Goal: Navigation & Orientation: Find specific page/section

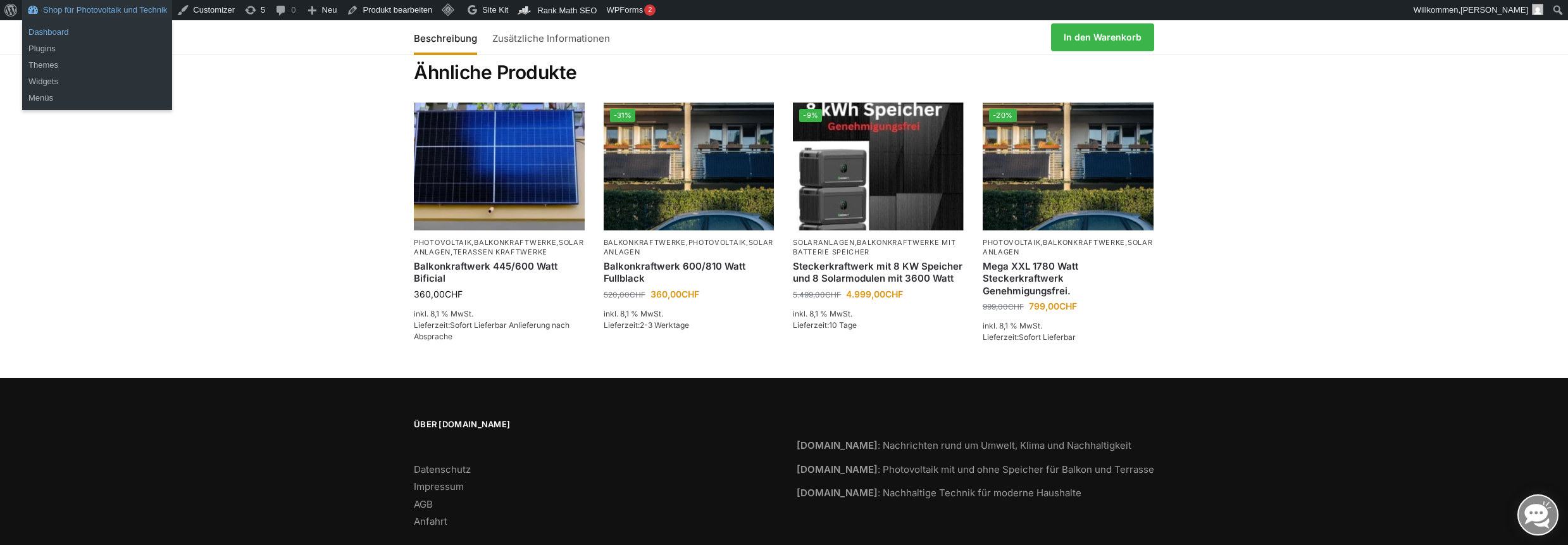
click at [53, 30] on link "Dashboard" at bounding box center [97, 32] width 150 height 16
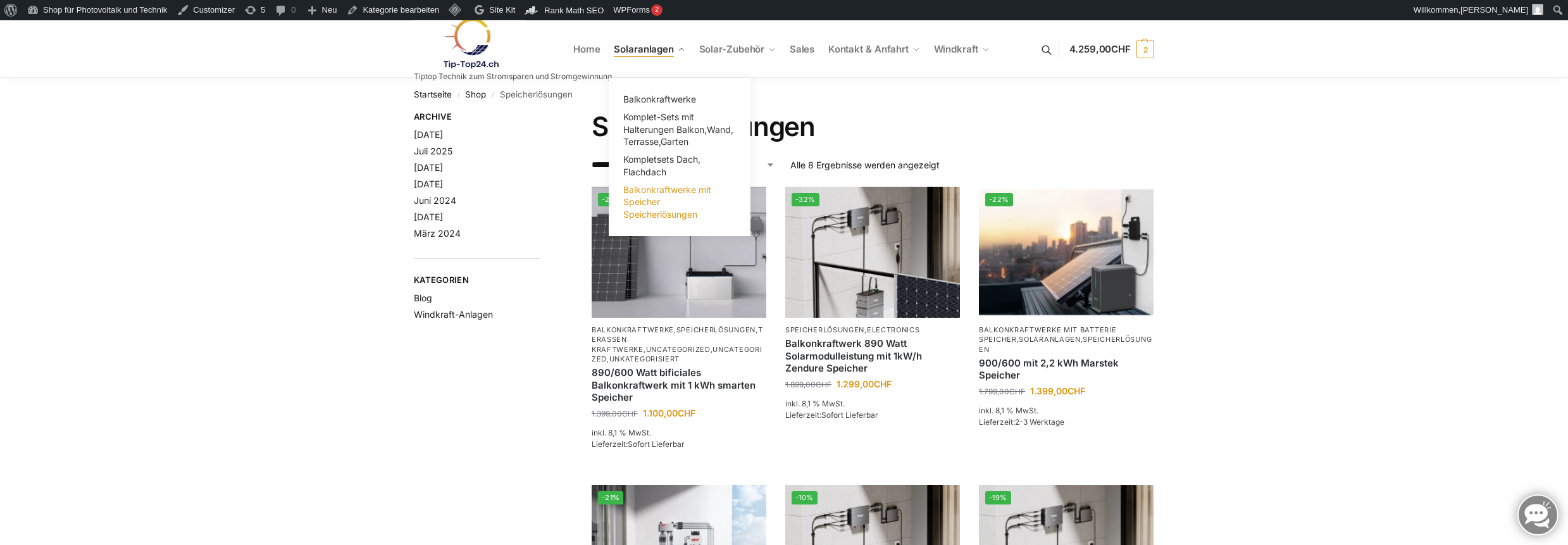
click at [656, 209] on span "Balkonkraftwerke mit Speicher Speicherlösungen" at bounding box center [668, 202] width 88 height 36
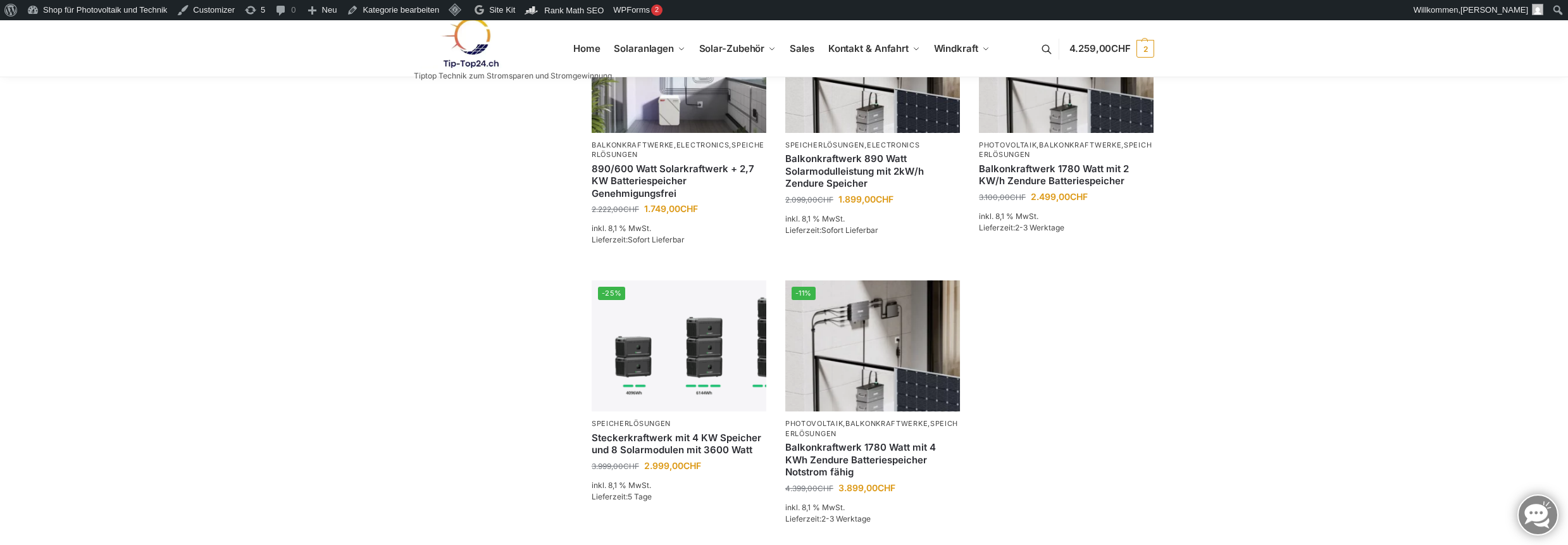
scroll to position [230, 0]
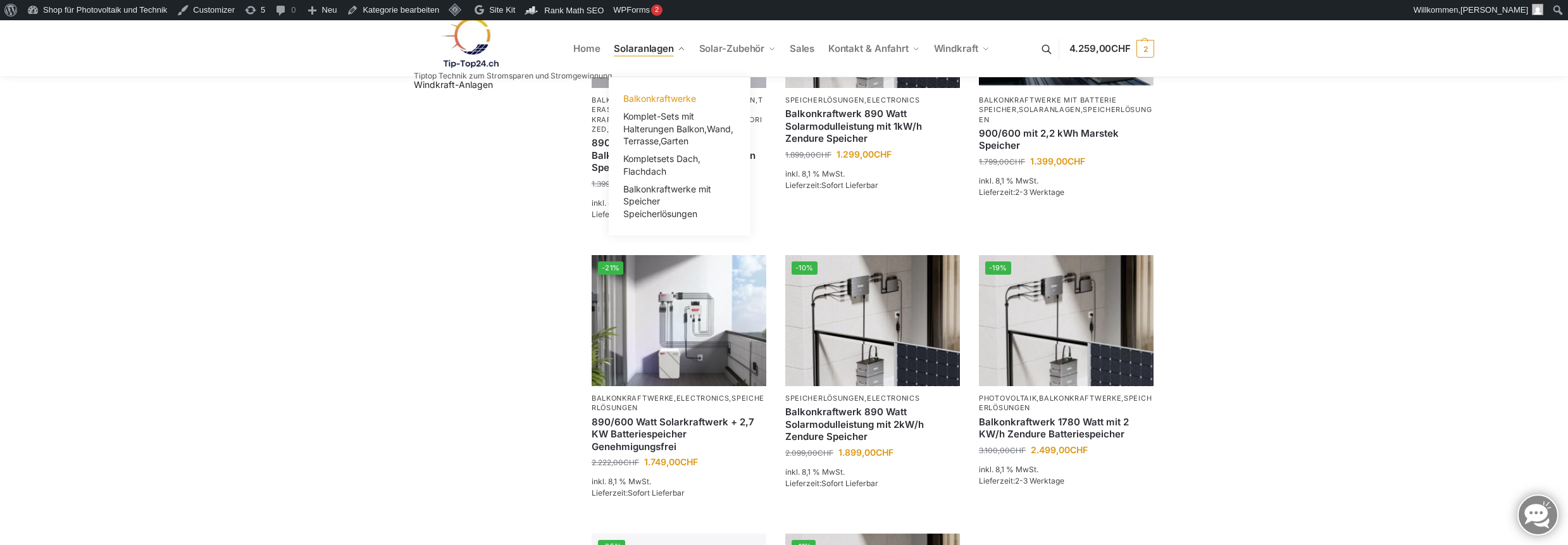
click at [656, 102] on span "Balkonkraftwerke" at bounding box center [660, 98] width 72 height 11
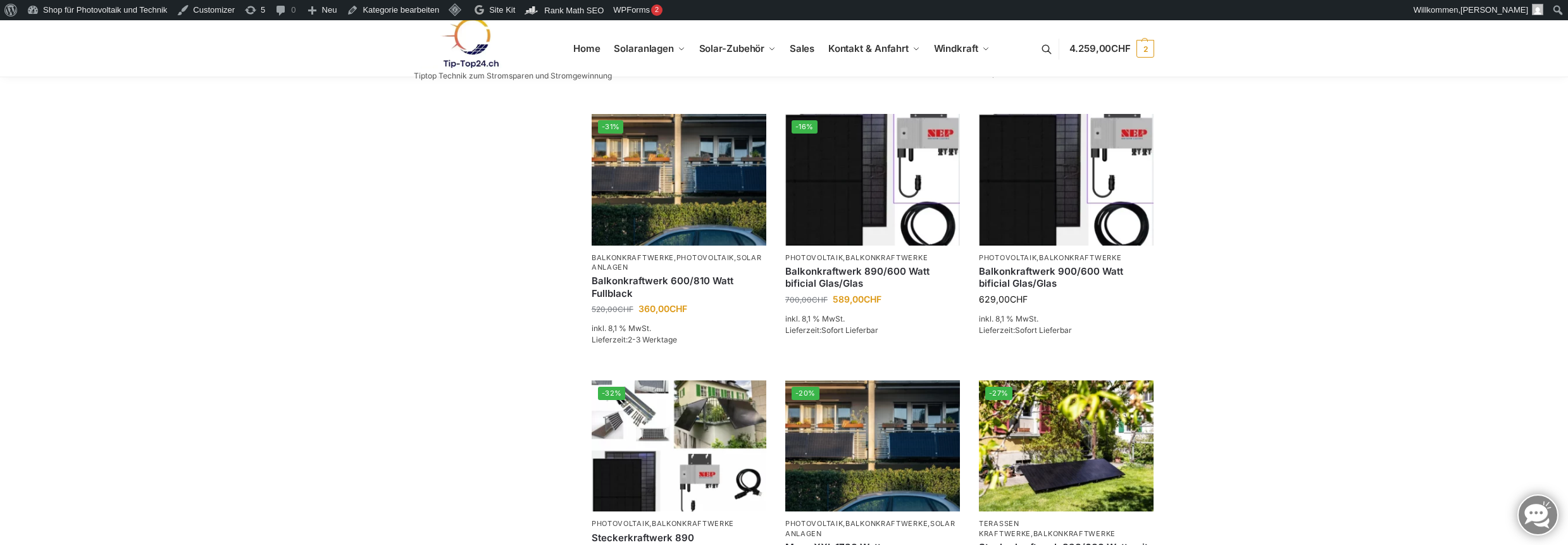
scroll to position [1013, 0]
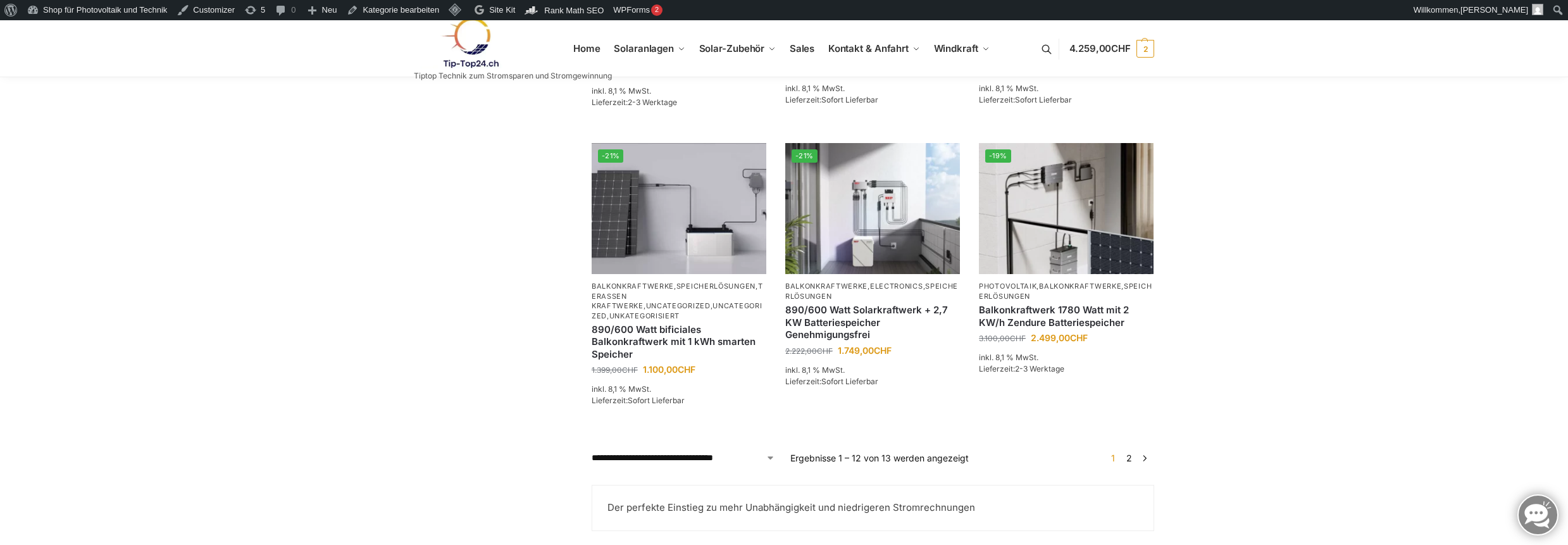
click at [1129, 463] on link "2" at bounding box center [1129, 458] width 12 height 11
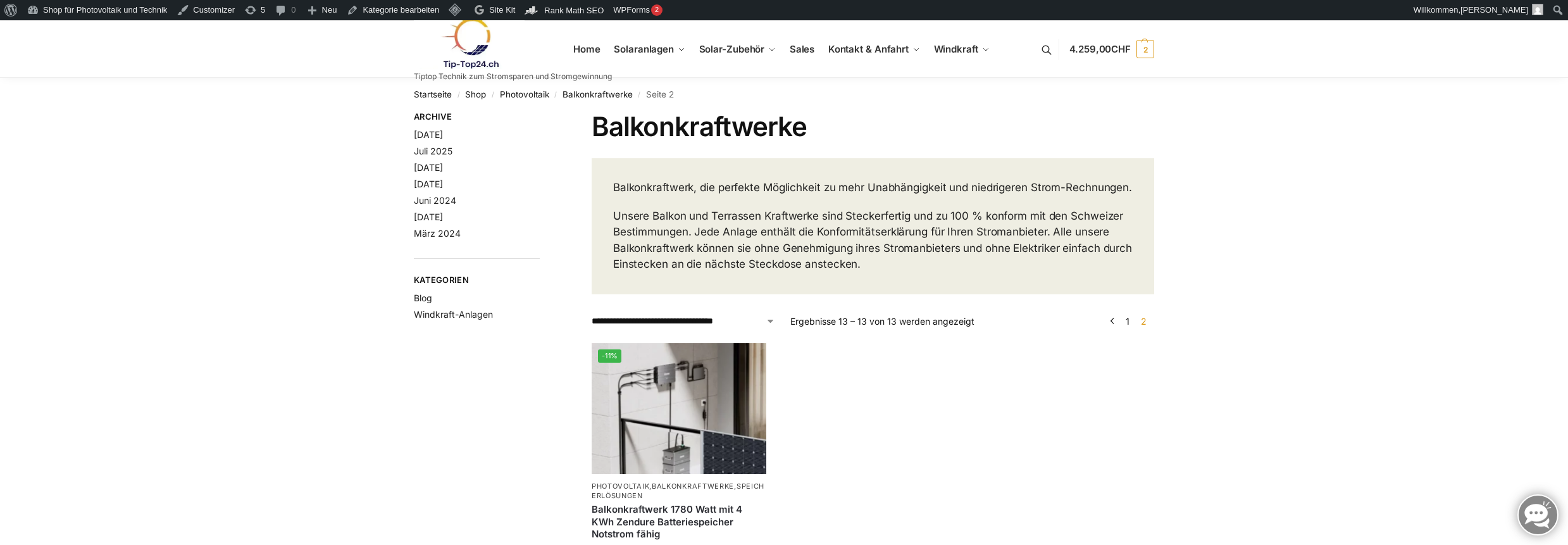
scroll to position [253, 0]
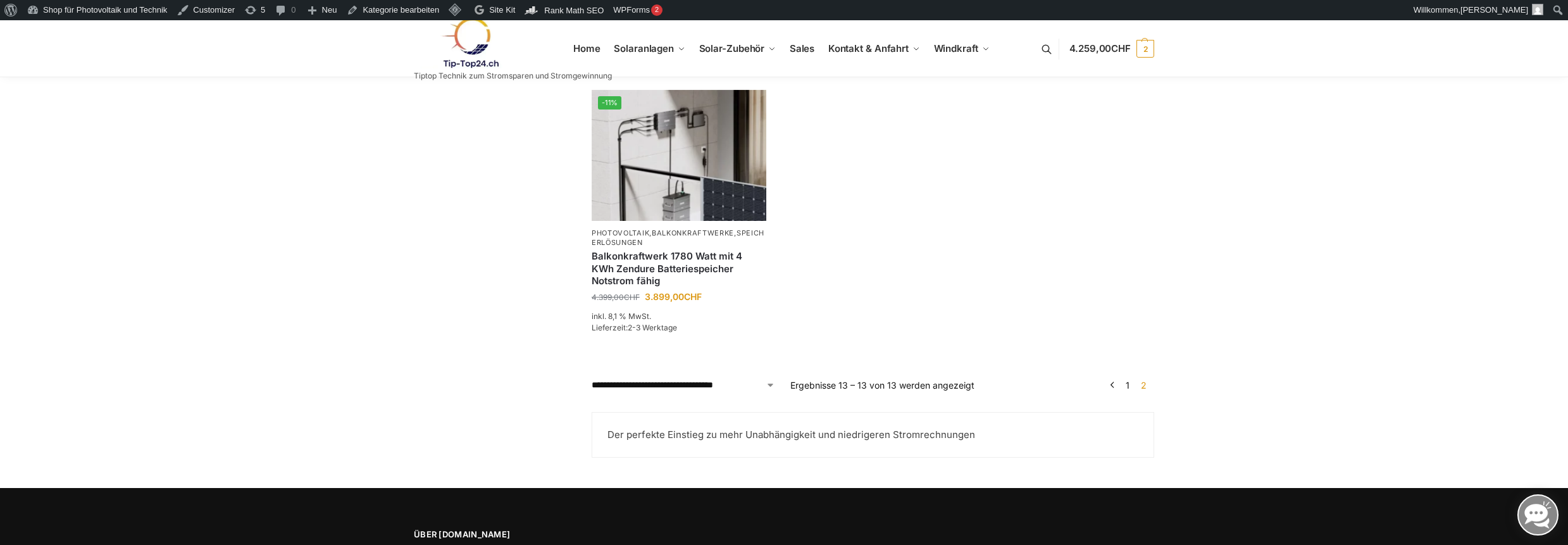
click at [1128, 391] on link "1" at bounding box center [1128, 385] width 10 height 11
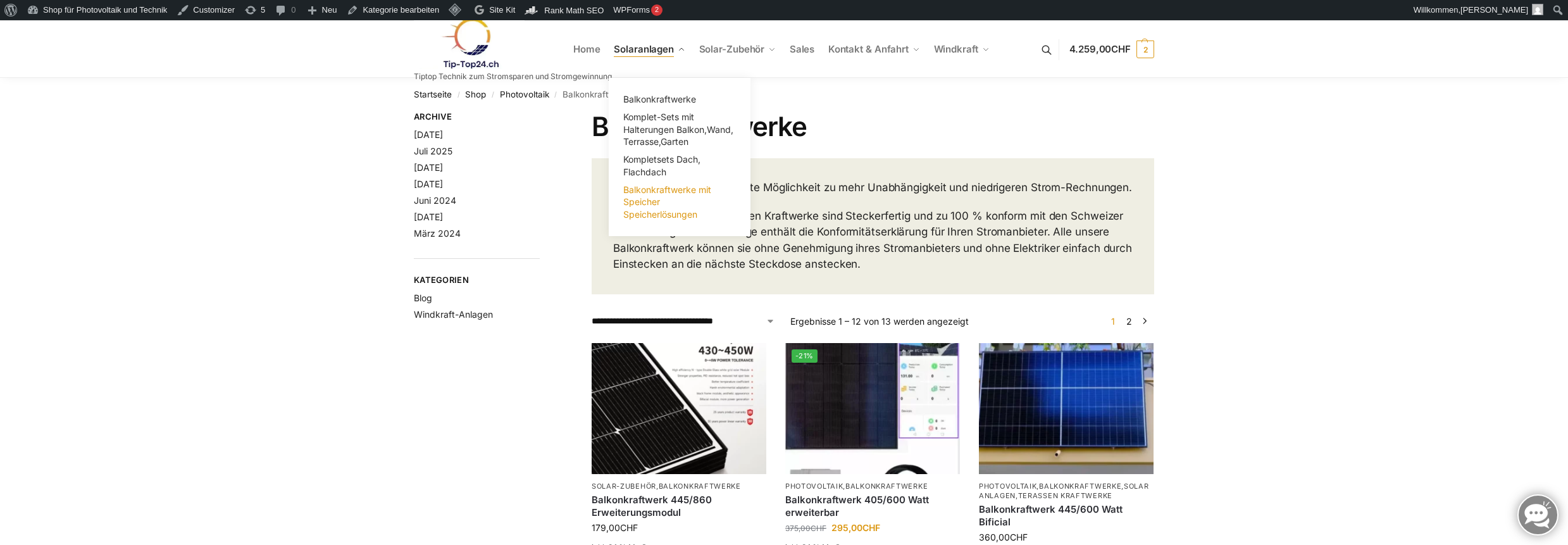
click at [658, 215] on span "Balkonkraftwerke mit Speicher Speicherlösungen" at bounding box center [668, 202] width 88 height 36
